Goal: Task Accomplishment & Management: Complete application form

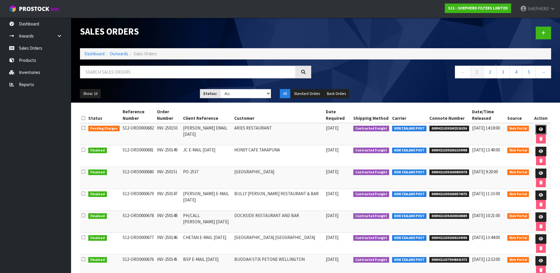
click at [539, 128] on icon at bounding box center [541, 130] width 4 height 4
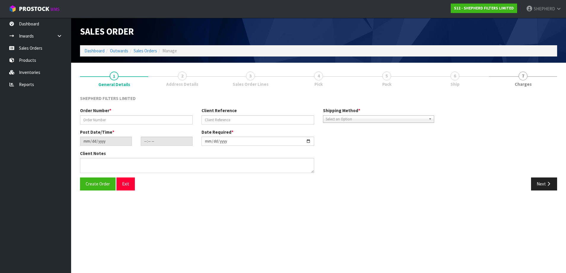
type input "INV-250150"
type input "[PERSON_NAME] EMAIL [DATE]"
type input "[DATE]"
type input "17:38:00.000"
type input "[DATE]"
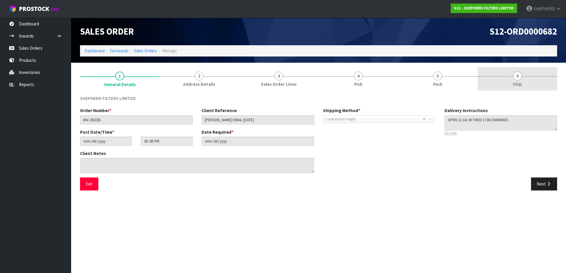
click at [516, 75] on span "6" at bounding box center [517, 76] width 9 height 9
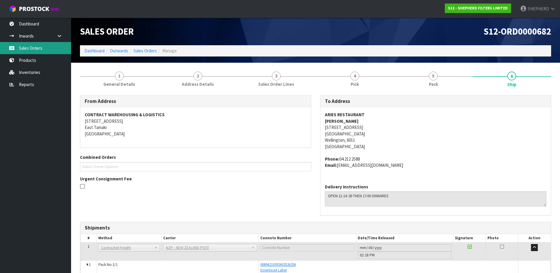
drag, startPoint x: 34, startPoint y: 48, endPoint x: 39, endPoint y: 47, distance: 4.2
click at [35, 48] on link "Sales Orders" at bounding box center [35, 48] width 71 height 12
